Goal: Transaction & Acquisition: Purchase product/service

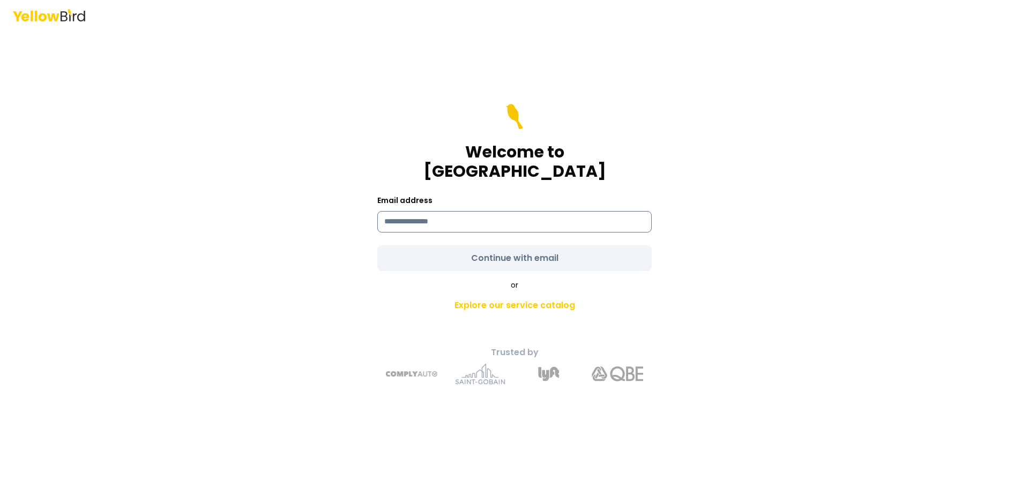
click at [496, 221] on input at bounding box center [514, 221] width 274 height 21
type input "**********"
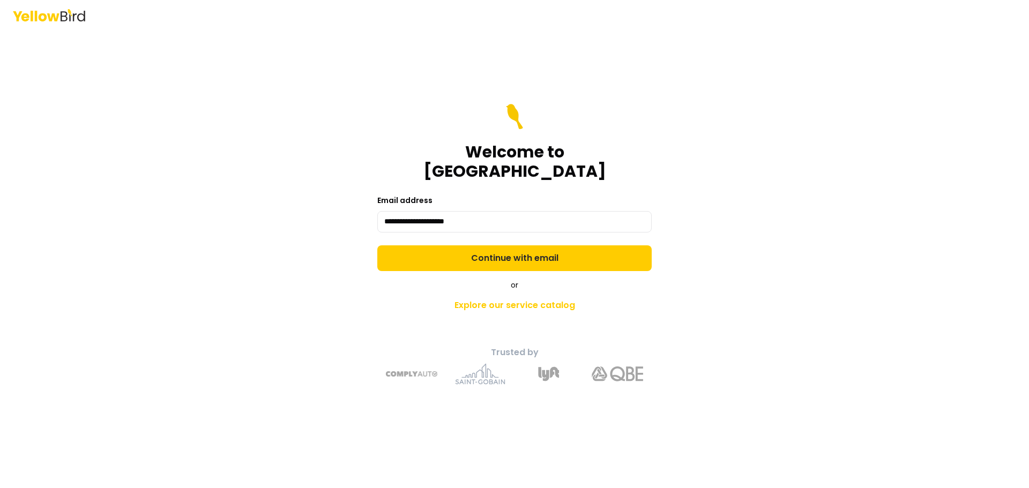
click at [496, 238] on form "**********" at bounding box center [514, 187] width 274 height 167
click at [496, 245] on button "Continue with email" at bounding box center [514, 258] width 274 height 26
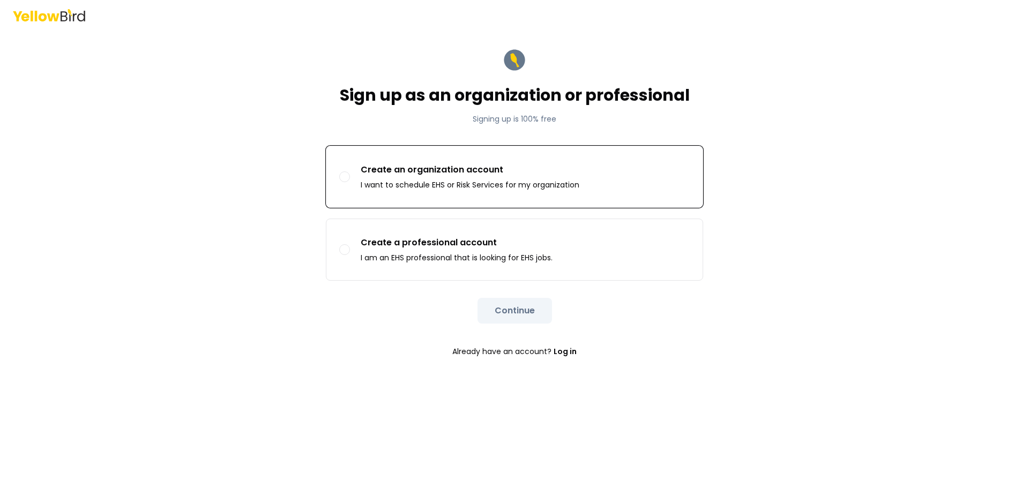
click at [470, 180] on p "I want to schedule EHS or Risk Services for my organization" at bounding box center [470, 185] width 219 height 11
click at [350, 180] on button "Create an organization account I want to schedule EHS or Risk Services for my o…" at bounding box center [344, 177] width 11 height 11
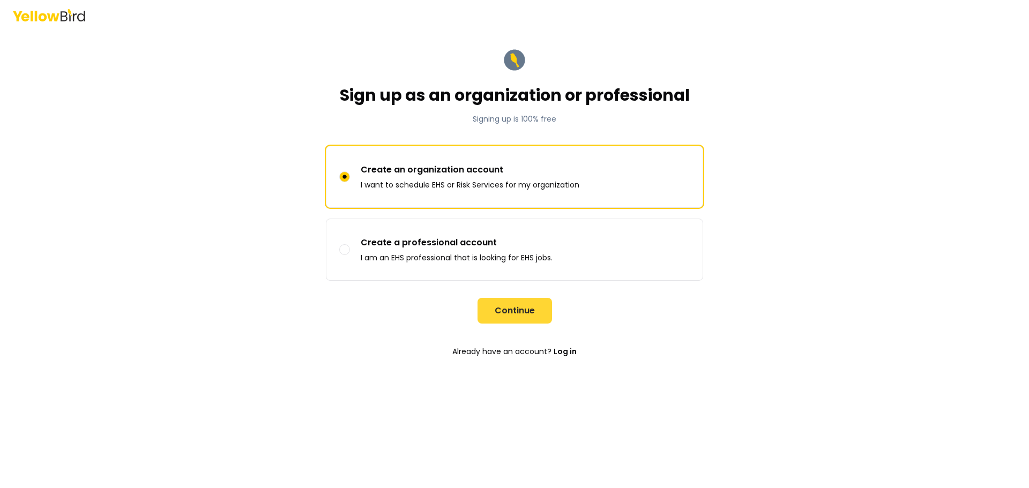
click at [528, 310] on button "Continue" at bounding box center [515, 311] width 74 height 26
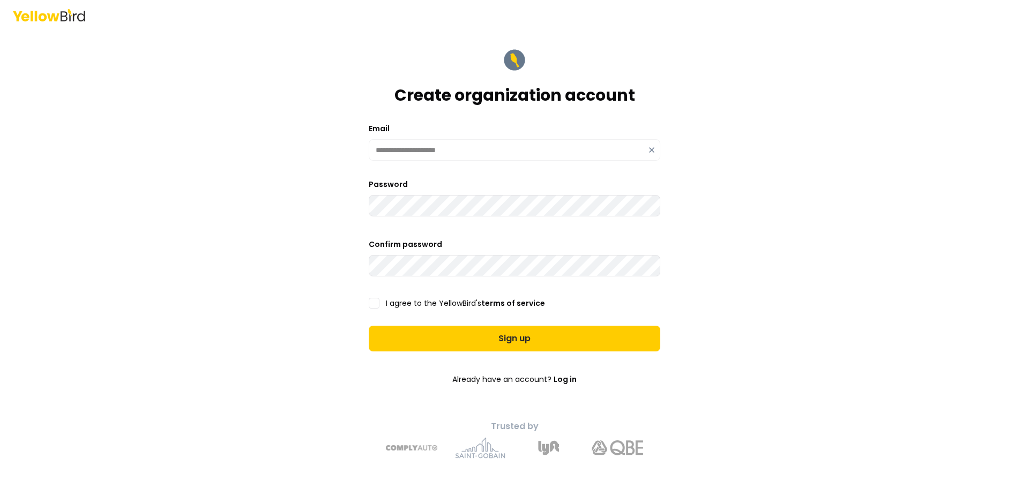
type button "on"
click at [369, 298] on button "on" at bounding box center [374, 303] width 11 height 11
click at [521, 354] on form "**********" at bounding box center [514, 253] width 309 height 429
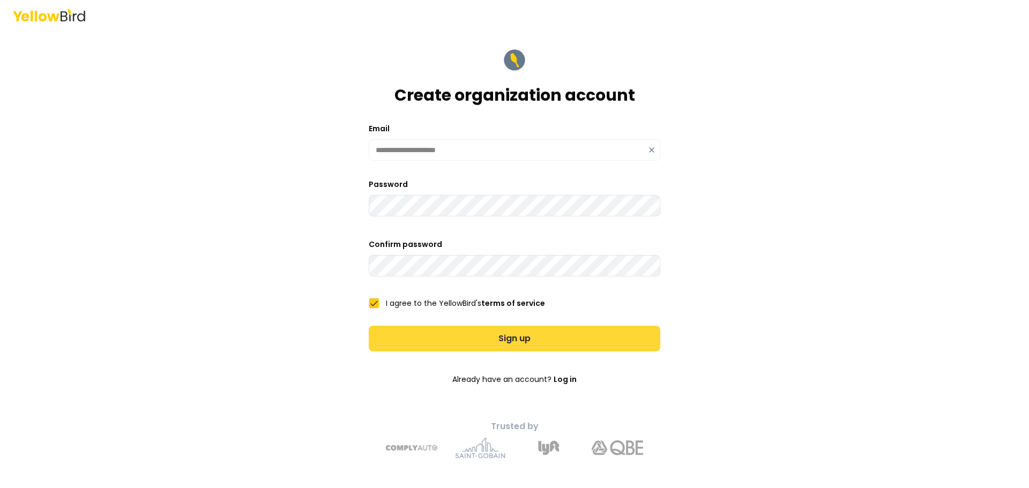
click at [526, 343] on button "Sign up" at bounding box center [515, 339] width 292 height 26
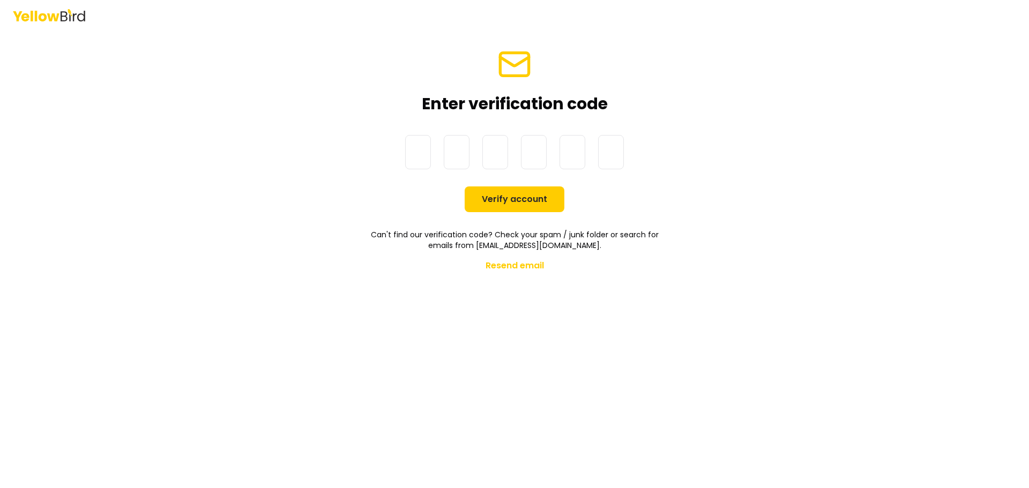
click at [413, 152] on div at bounding box center [515, 152] width 292 height 34
click at [413, 152] on input at bounding box center [525, 152] width 240 height 34
paste input "******"
type input "******"
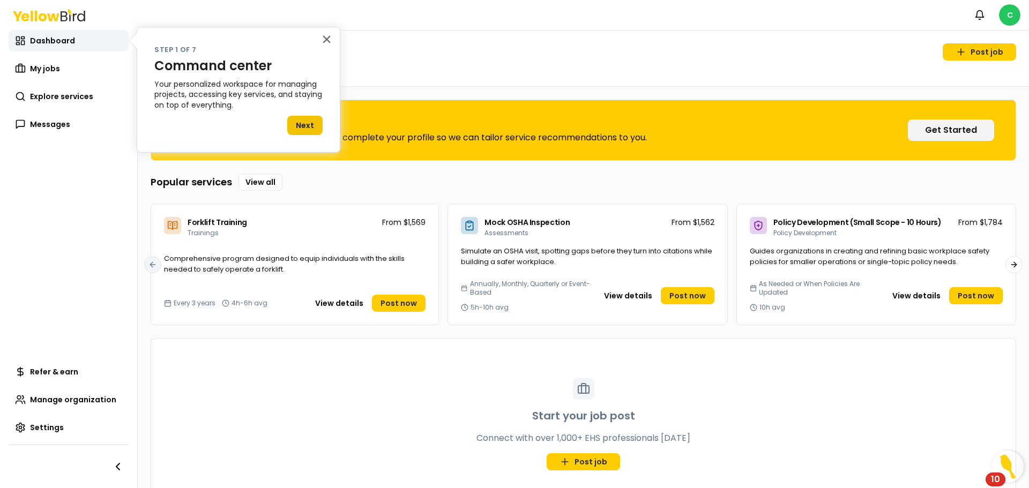
click at [311, 121] on button "Next" at bounding box center [304, 125] width 35 height 19
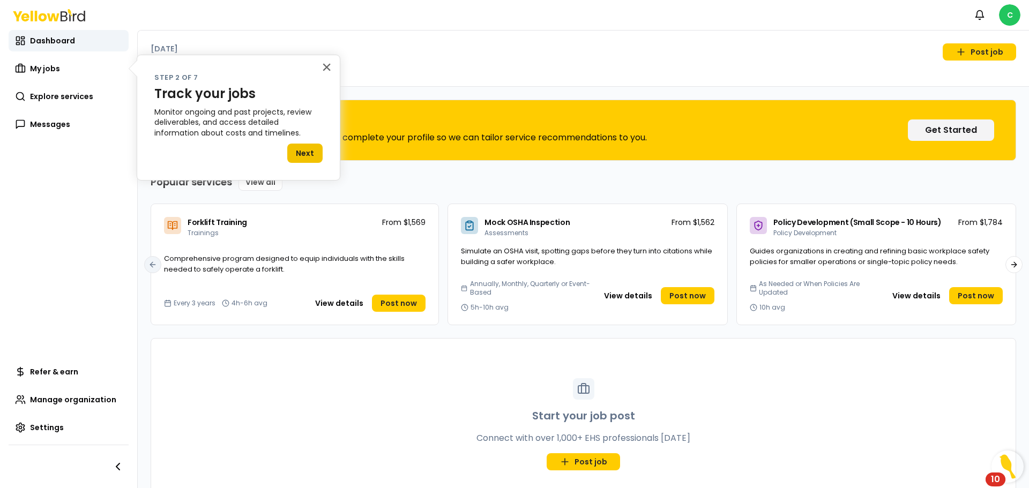
click at [303, 154] on button "Next" at bounding box center [304, 153] width 35 height 19
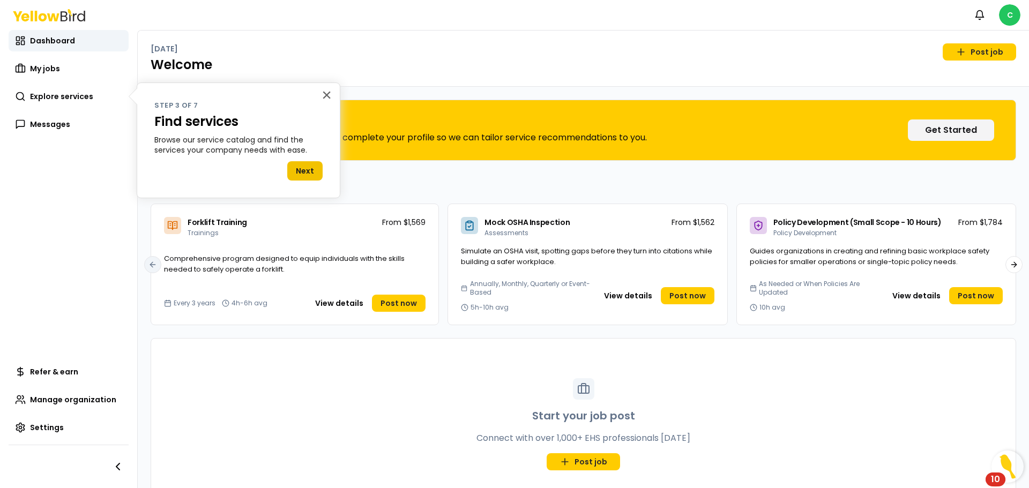
click at [303, 170] on button "Next" at bounding box center [304, 170] width 35 height 19
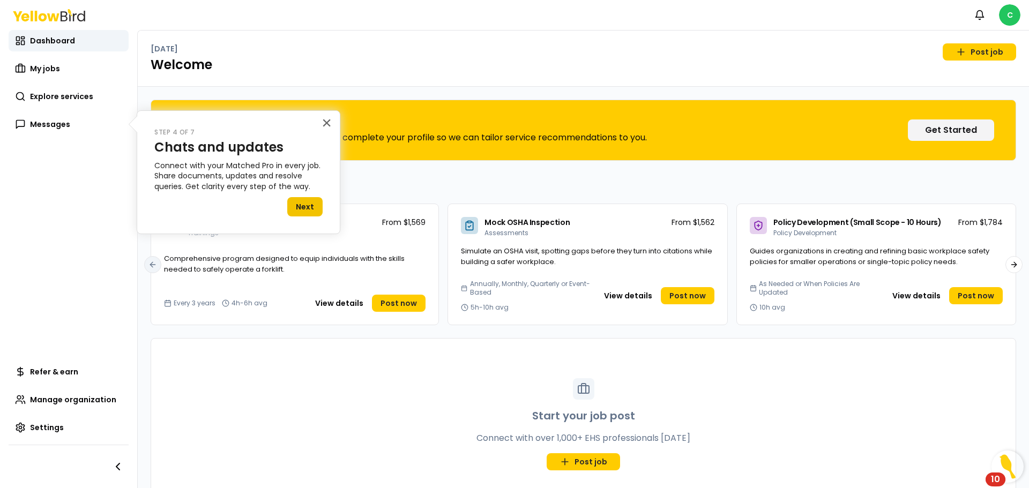
click at [304, 206] on button "Next" at bounding box center [304, 206] width 35 height 19
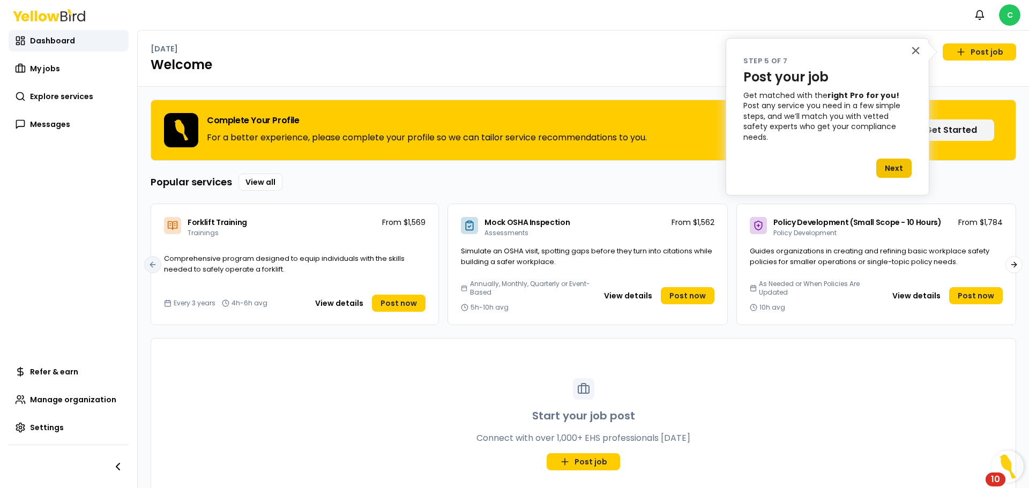
click at [898, 159] on button "Next" at bounding box center [893, 168] width 35 height 19
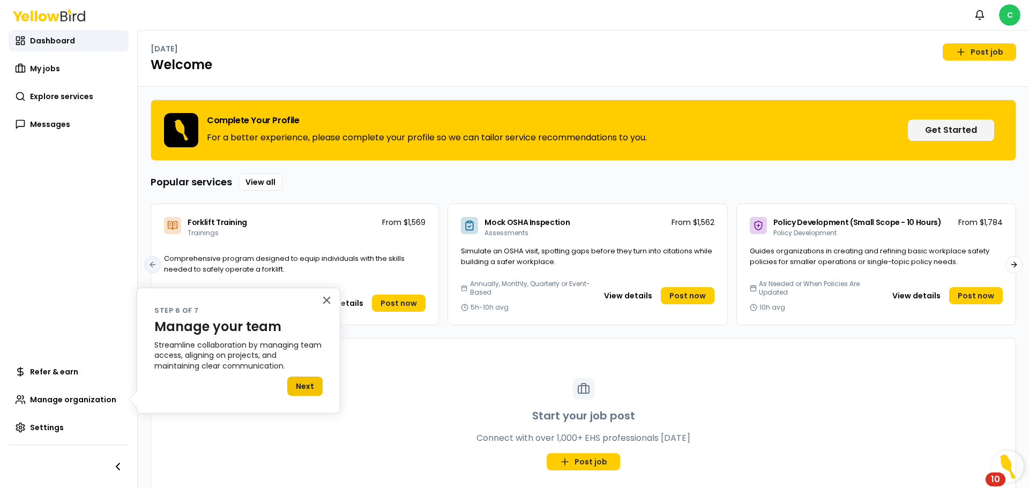
click at [309, 388] on button "Next" at bounding box center [304, 386] width 35 height 19
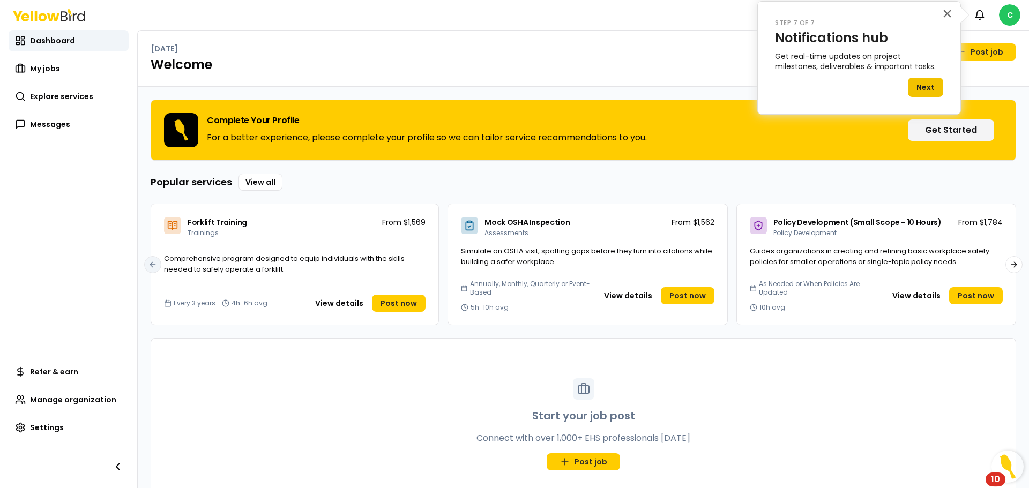
click at [921, 88] on button "Next" at bounding box center [925, 87] width 35 height 19
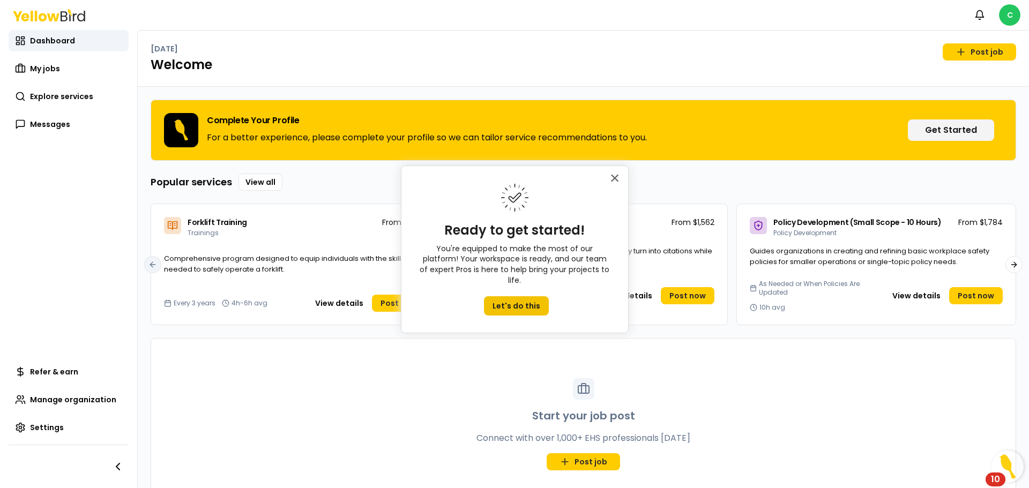
click at [514, 296] on button "Let's do this" at bounding box center [516, 305] width 65 height 19
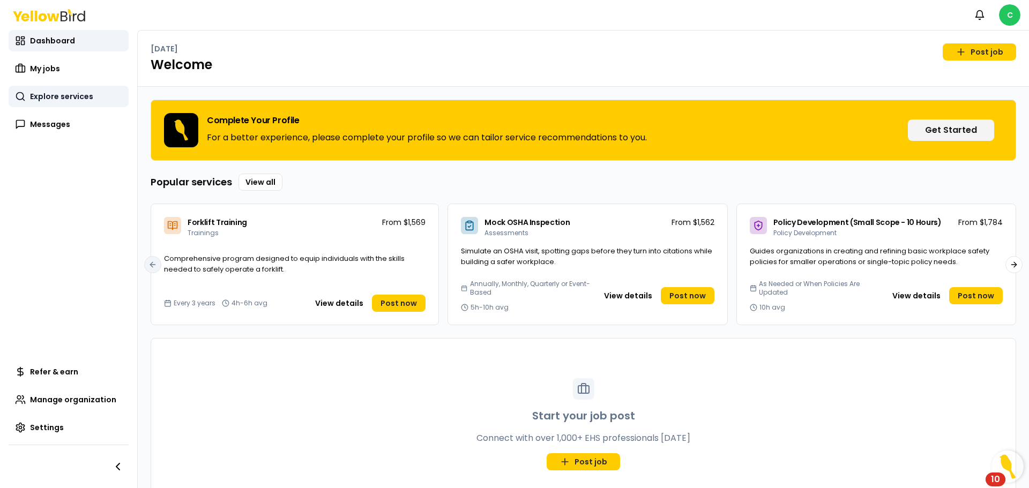
click at [76, 97] on span "Explore services" at bounding box center [61, 96] width 63 height 11
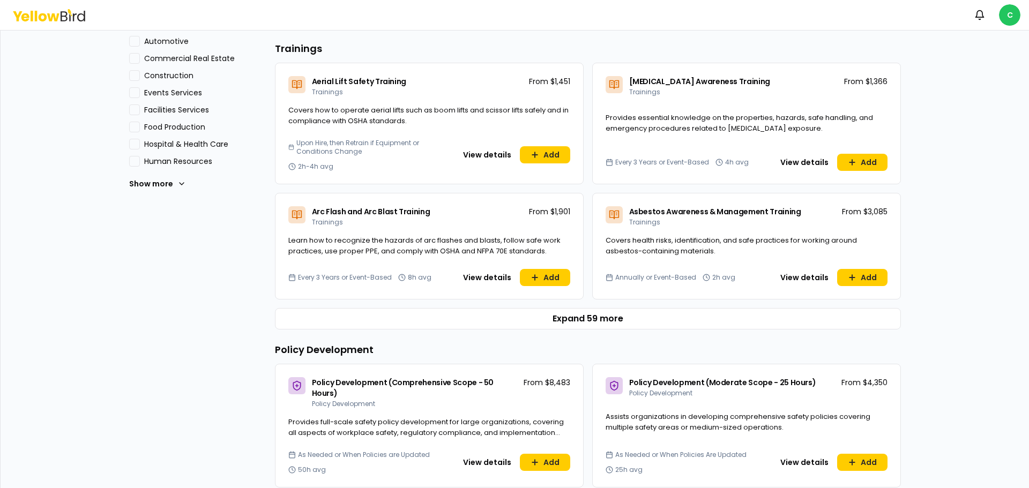
scroll to position [308, 0]
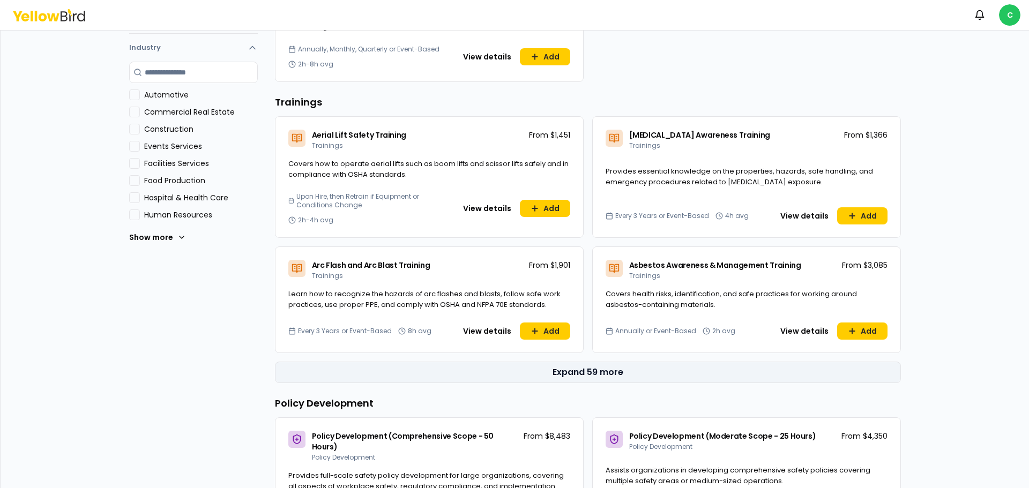
click at [617, 380] on button "Expand 59 more" at bounding box center [588, 372] width 626 height 21
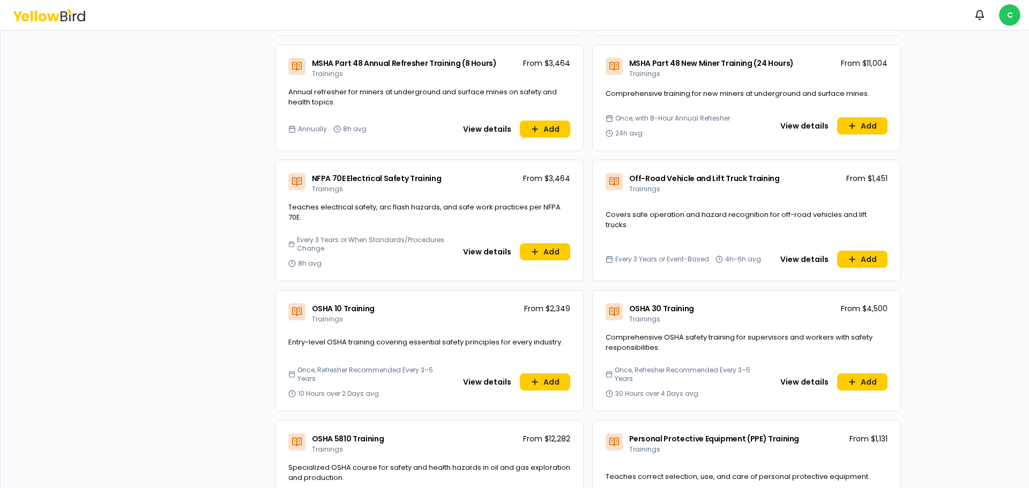
scroll to position [2774, 0]
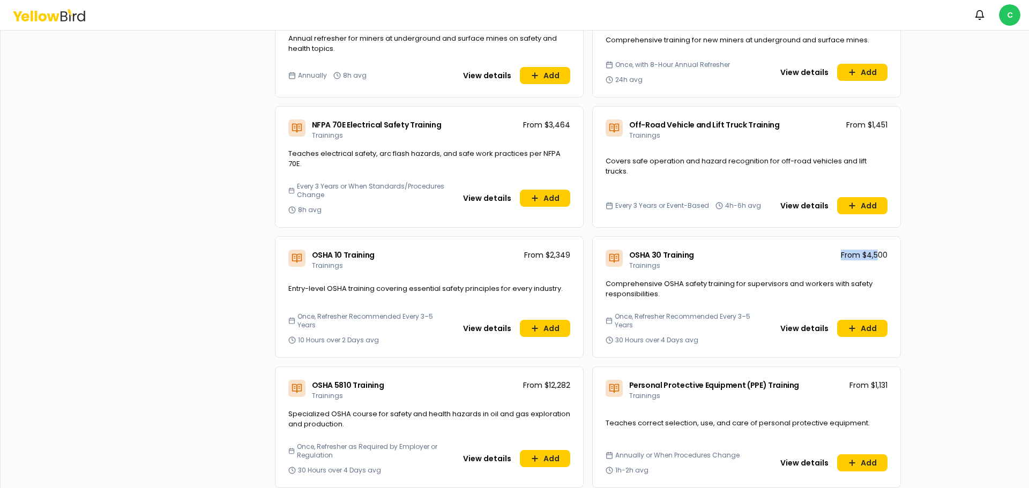
drag, startPoint x: 838, startPoint y: 232, endPoint x: 876, endPoint y: 242, distance: 39.4
click at [876, 242] on div "OSHA 30 Training Trainings From $4,500" at bounding box center [747, 258] width 308 height 42
click at [816, 320] on button "View details" at bounding box center [804, 328] width 61 height 17
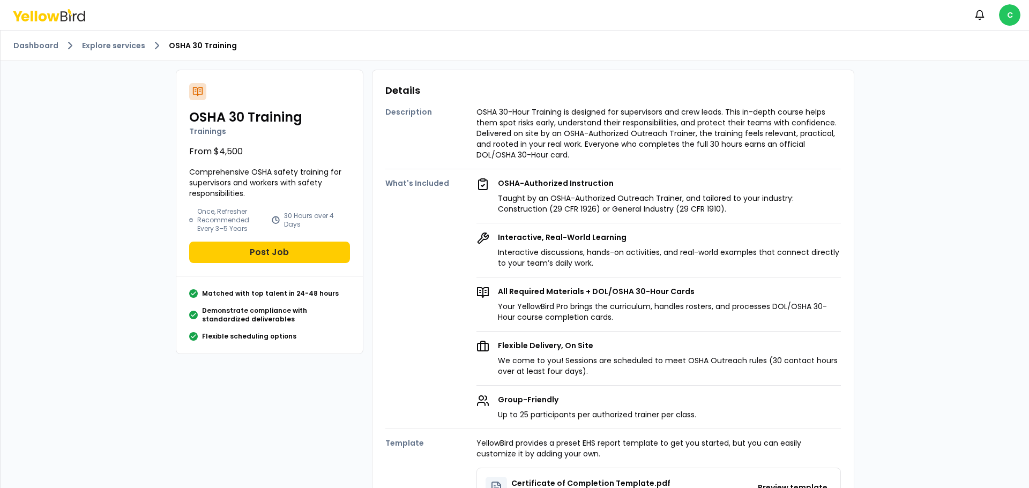
click at [472, 133] on div "Description OSHA 30-Hour Training is designed for supervisors and crew leads. T…" at bounding box center [613, 129] width 456 height 62
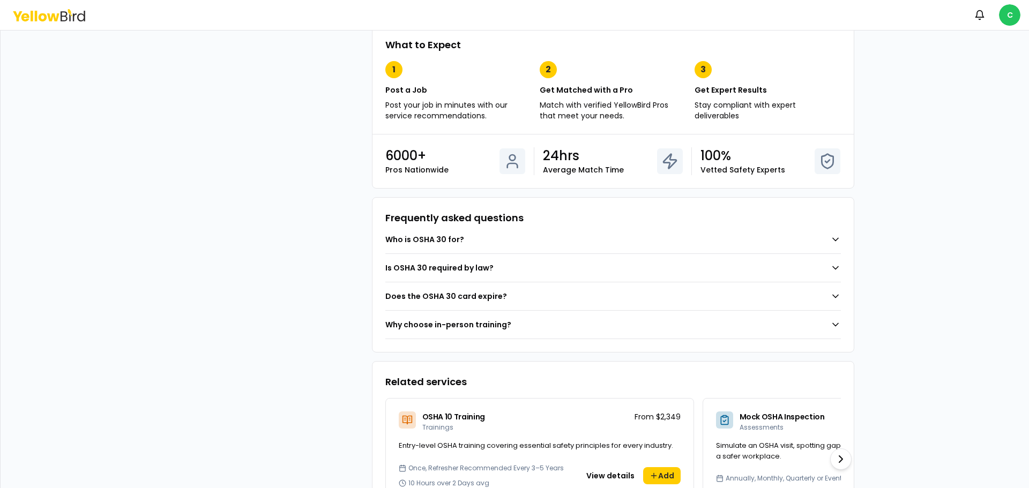
scroll to position [651, 0]
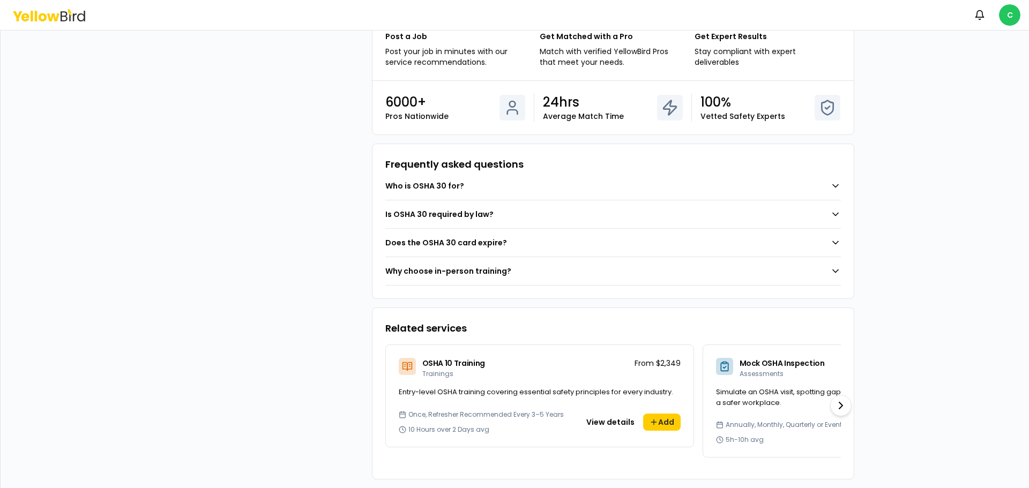
click at [818, 258] on button "Why choose in-person training?" at bounding box center [613, 271] width 456 height 28
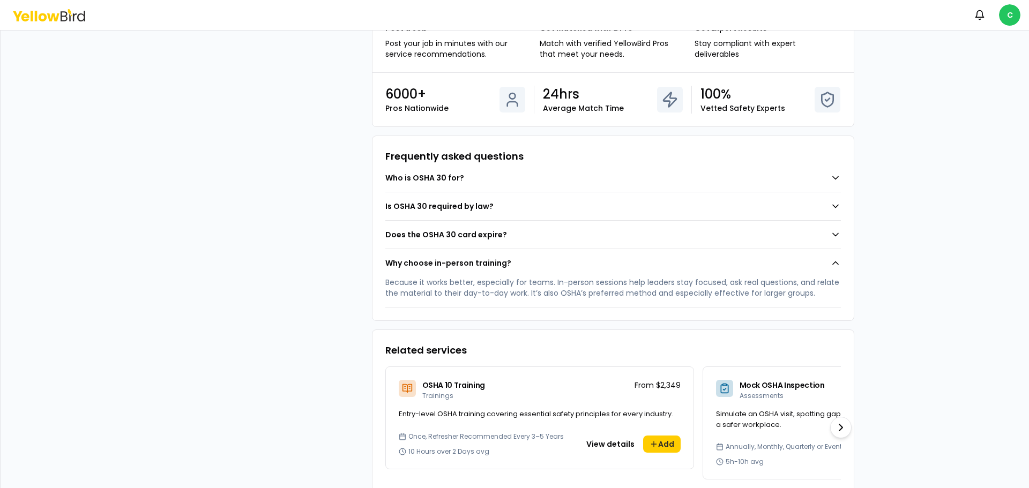
click at [819, 235] on button "Does the OSHA 30 card expire?" at bounding box center [613, 235] width 456 height 28
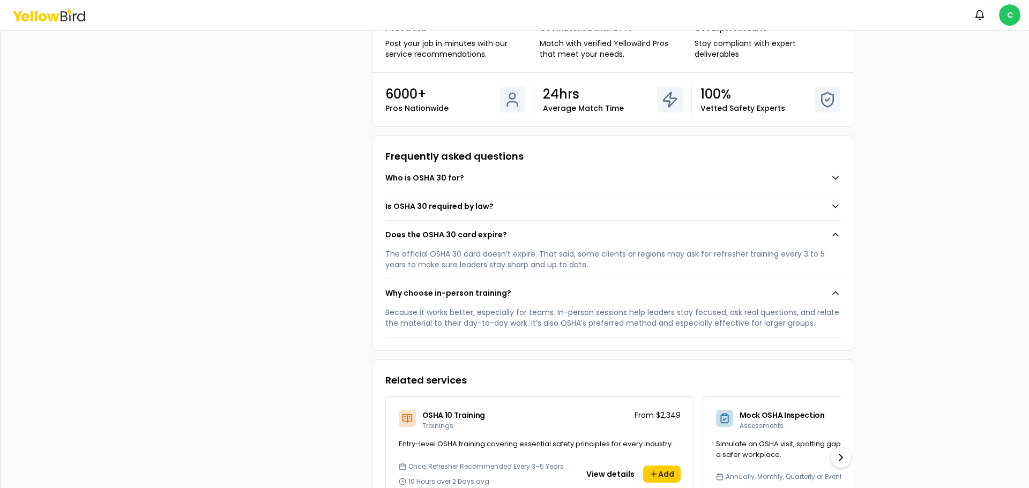
click at [815, 203] on button "Is OSHA 30 required by law?" at bounding box center [613, 206] width 456 height 28
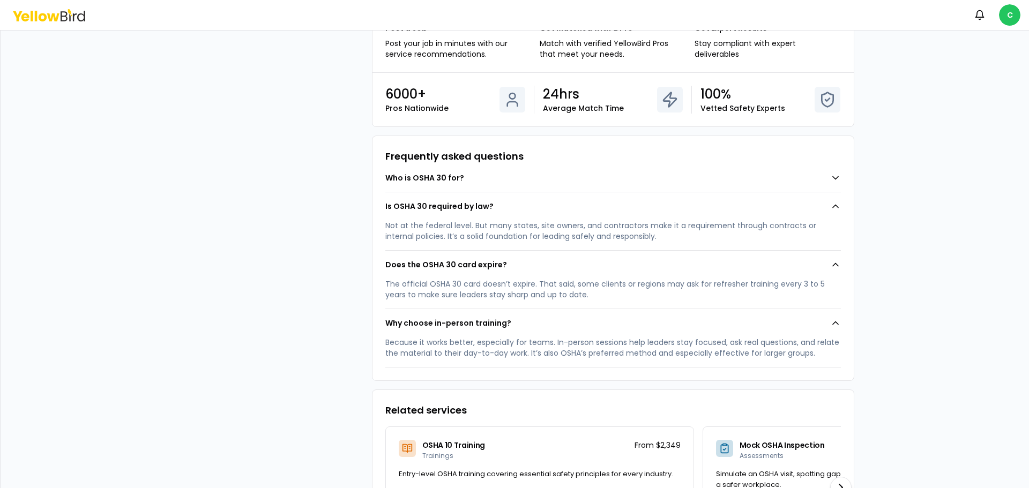
click at [815, 203] on button "Is OSHA 30 required by law?" at bounding box center [613, 206] width 456 height 28
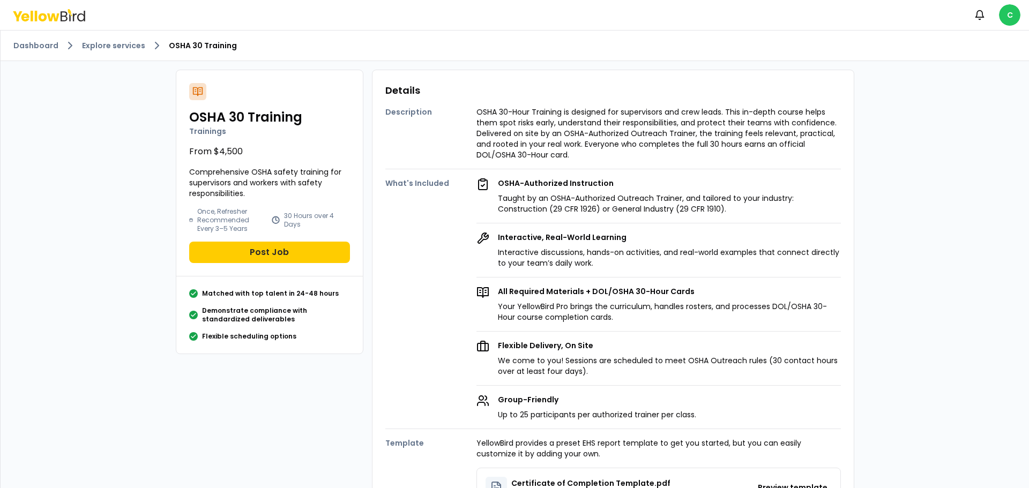
scroll to position [107, 0]
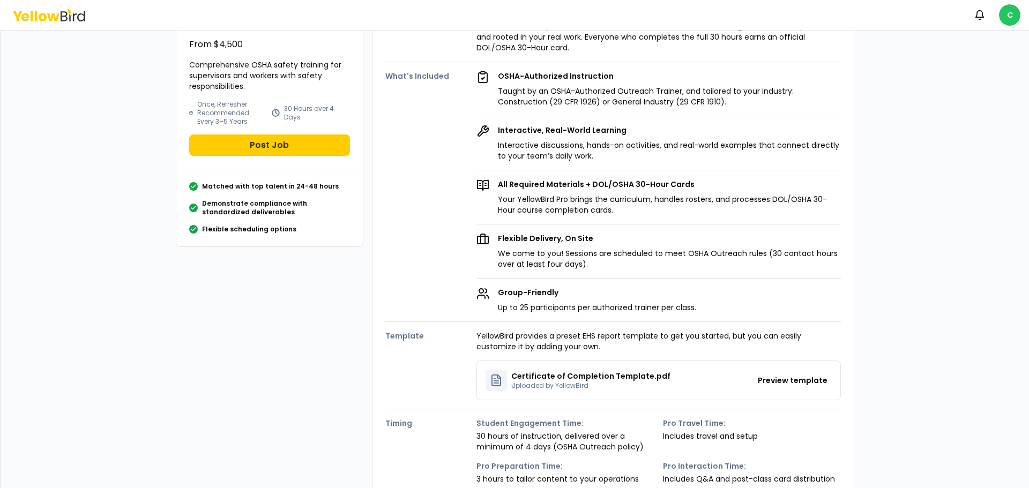
click at [683, 244] on div "Flexible Delivery, On Site We come to you! Sessions are scheduled to meet OSHA …" at bounding box center [669, 251] width 343 height 36
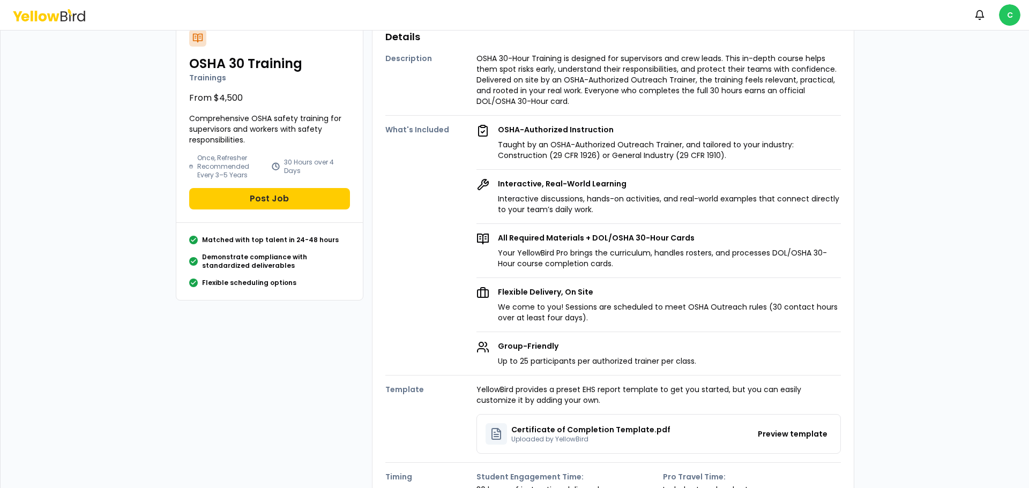
scroll to position [0, 0]
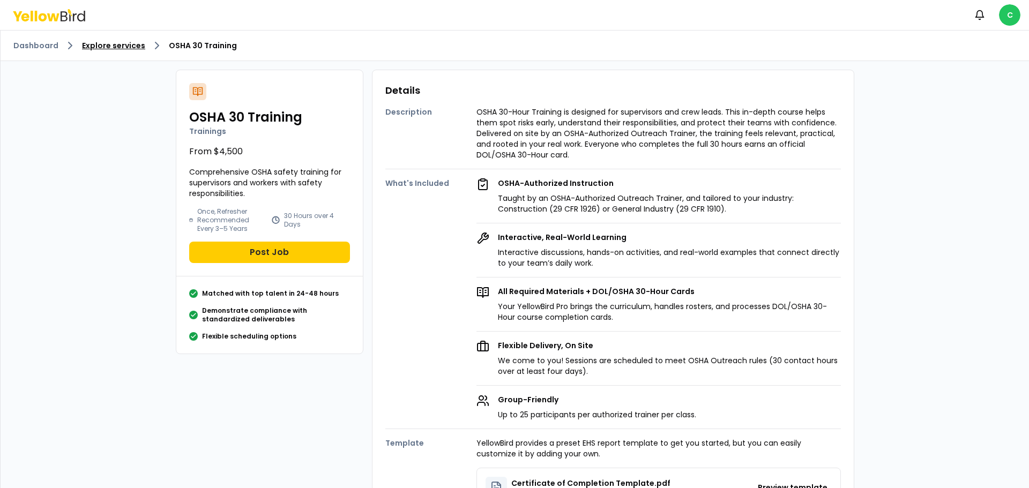
click at [86, 45] on link "Explore services" at bounding box center [113, 45] width 63 height 11
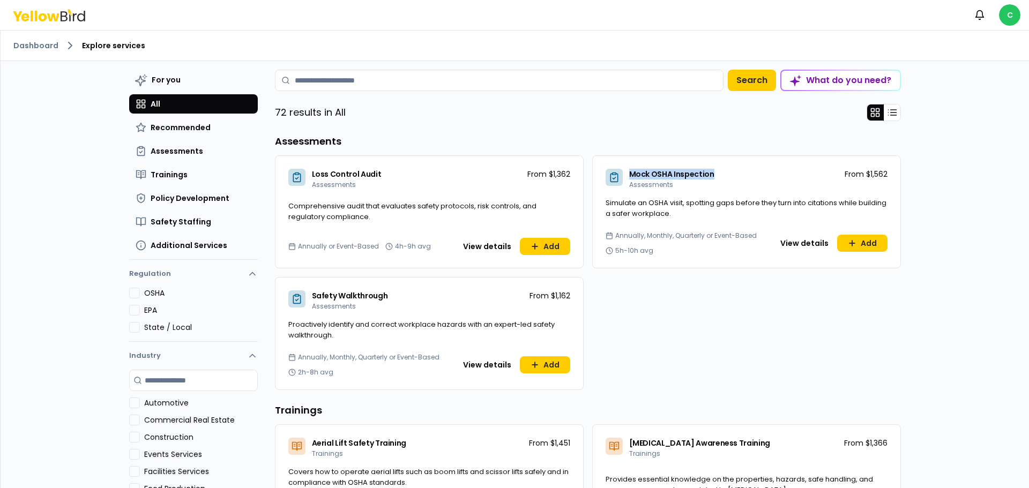
drag, startPoint x: 718, startPoint y: 170, endPoint x: 625, endPoint y: 172, distance: 92.7
click at [625, 172] on div "Mock OSHA Inspection Assessments From $1,562" at bounding box center [747, 177] width 308 height 42
drag, startPoint x: 307, startPoint y: 297, endPoint x: 378, endPoint y: 310, distance: 72.5
click at [378, 310] on div "Safety Walkthrough Assessments" at bounding box center [338, 300] width 100 height 20
click at [436, 340] on span "Proactively identify and correct workplace hazards with an expert-led safety wa…" at bounding box center [429, 329] width 282 height 21
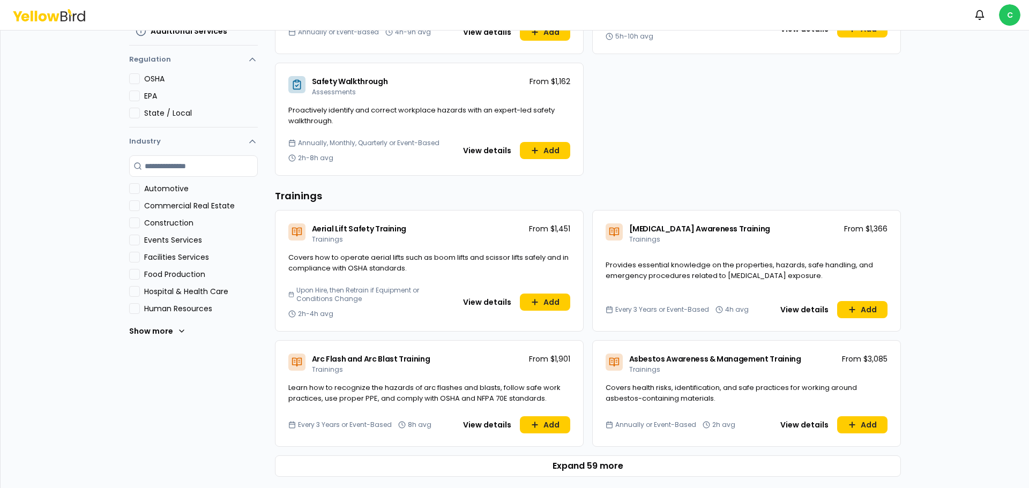
scroll to position [322, 0]
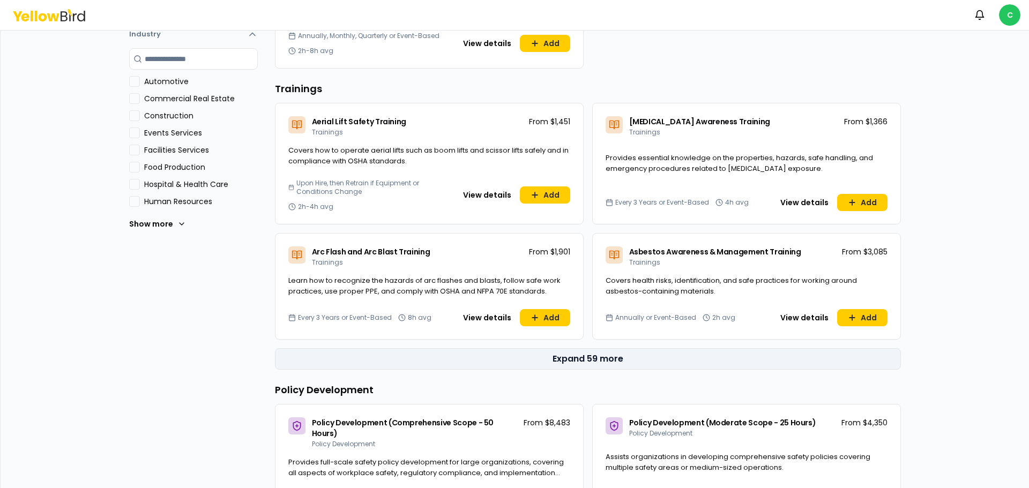
click at [416, 357] on button "Expand 59 more" at bounding box center [588, 358] width 626 height 21
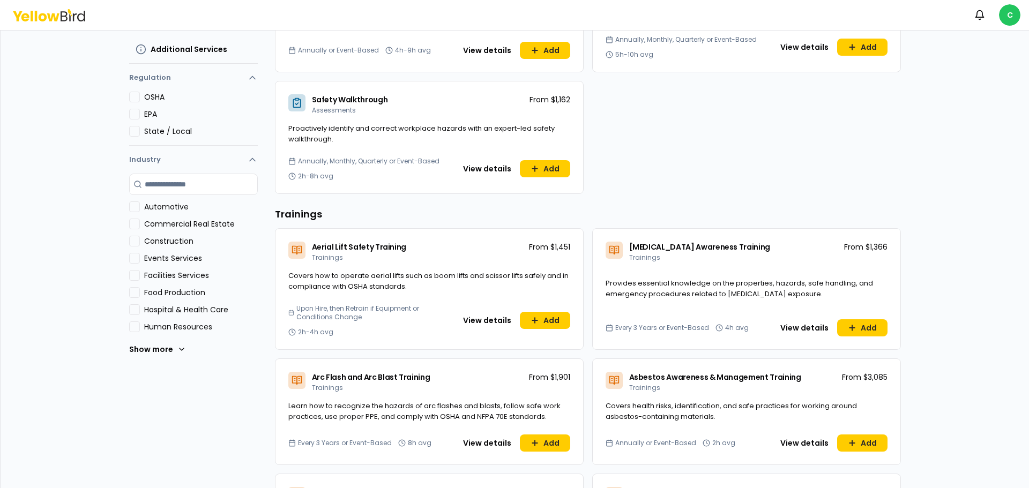
scroll to position [0, 0]
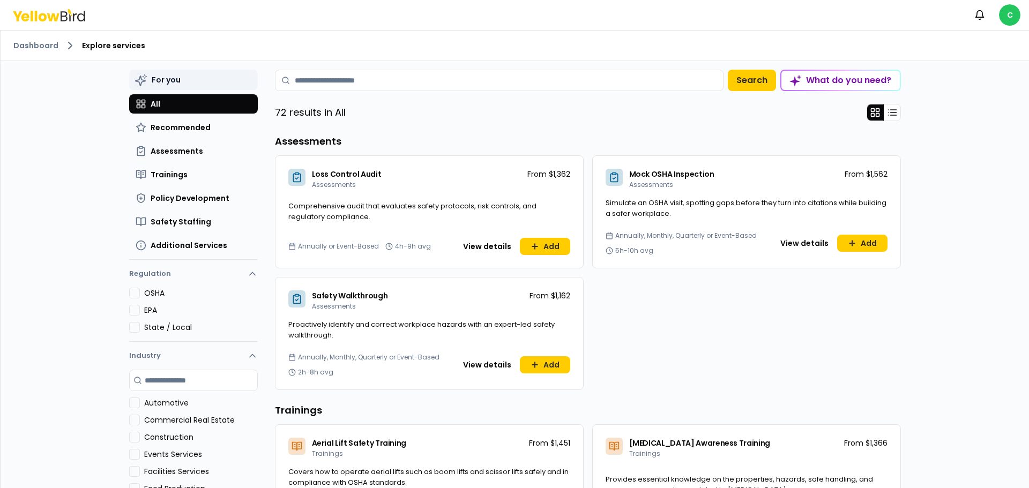
click at [152, 84] on span "For you" at bounding box center [166, 79] width 29 height 11
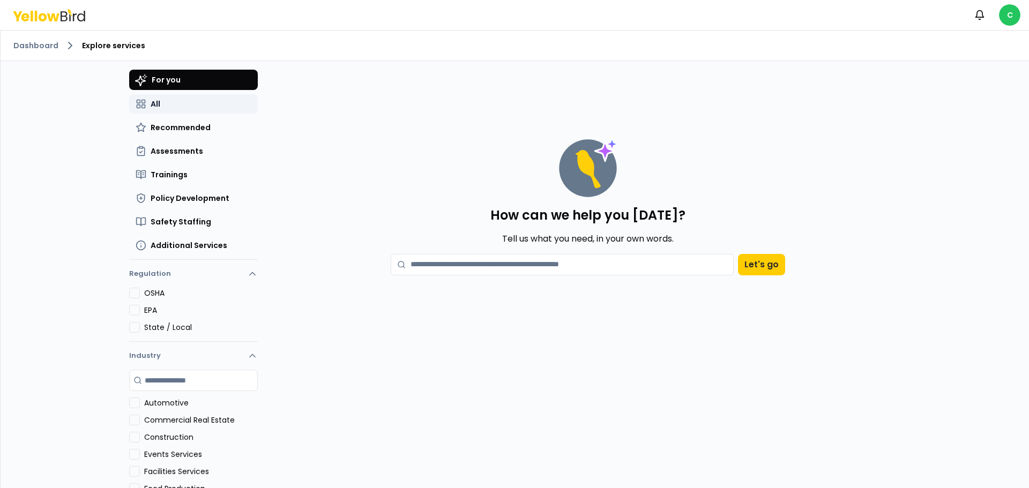
click at [153, 100] on span "All" at bounding box center [156, 104] width 10 height 11
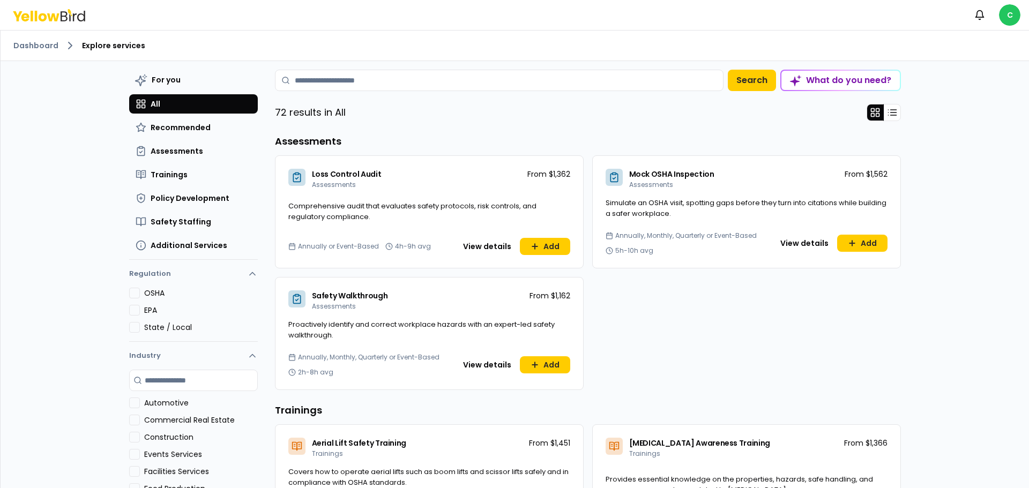
click at [91, 95] on div "Dashboard Explore services For you All Recommended Assessments Trainings Policy…" at bounding box center [515, 260] width 1028 height 458
click at [628, 333] on div "Loss Control Audit Assessments From $1,362 Comprehensive audit that evaluates s…" at bounding box center [588, 272] width 626 height 235
